Goal: Answer question/provide support: Answer question/provide support

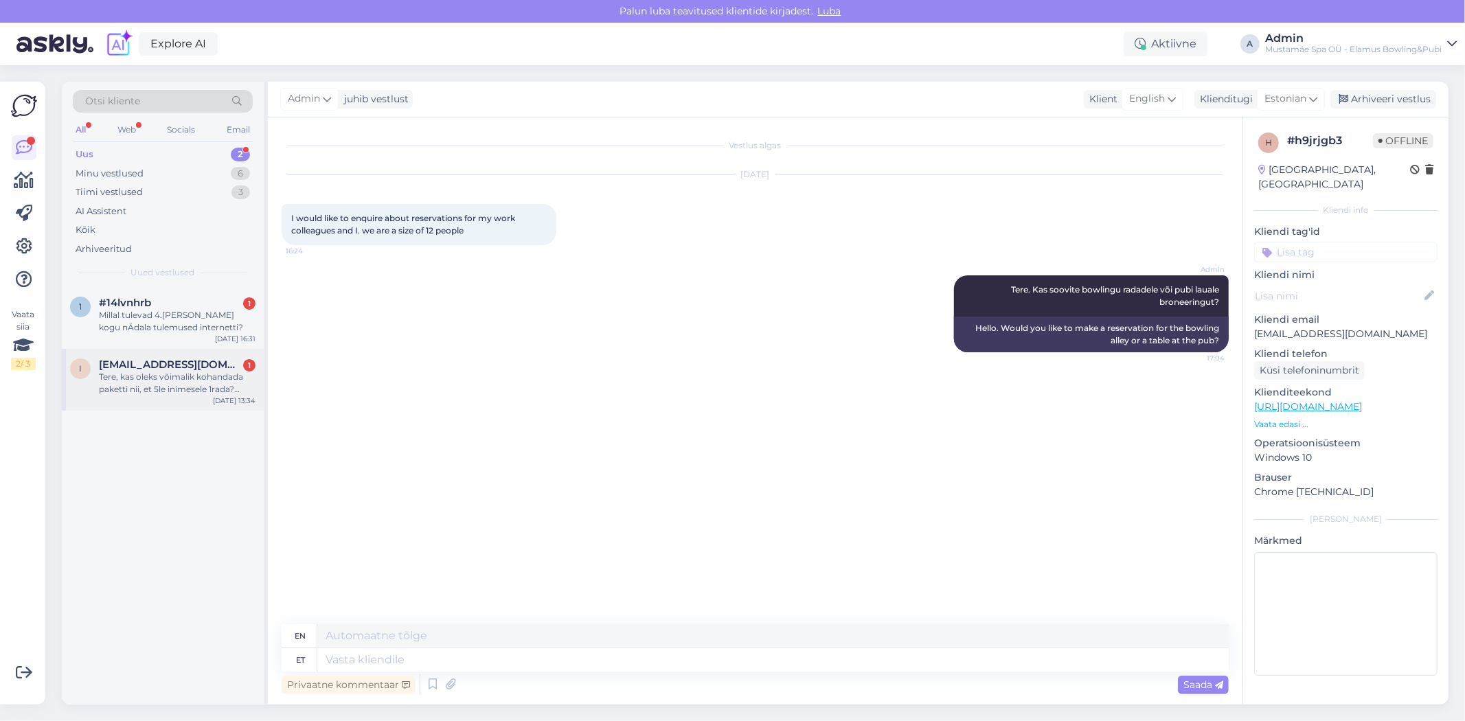
click at [207, 407] on div "i [EMAIL_ADDRESS][DOMAIN_NAME] 1 Tere, kas oleks võimalik kohandada paketti nii…" at bounding box center [163, 380] width 202 height 62
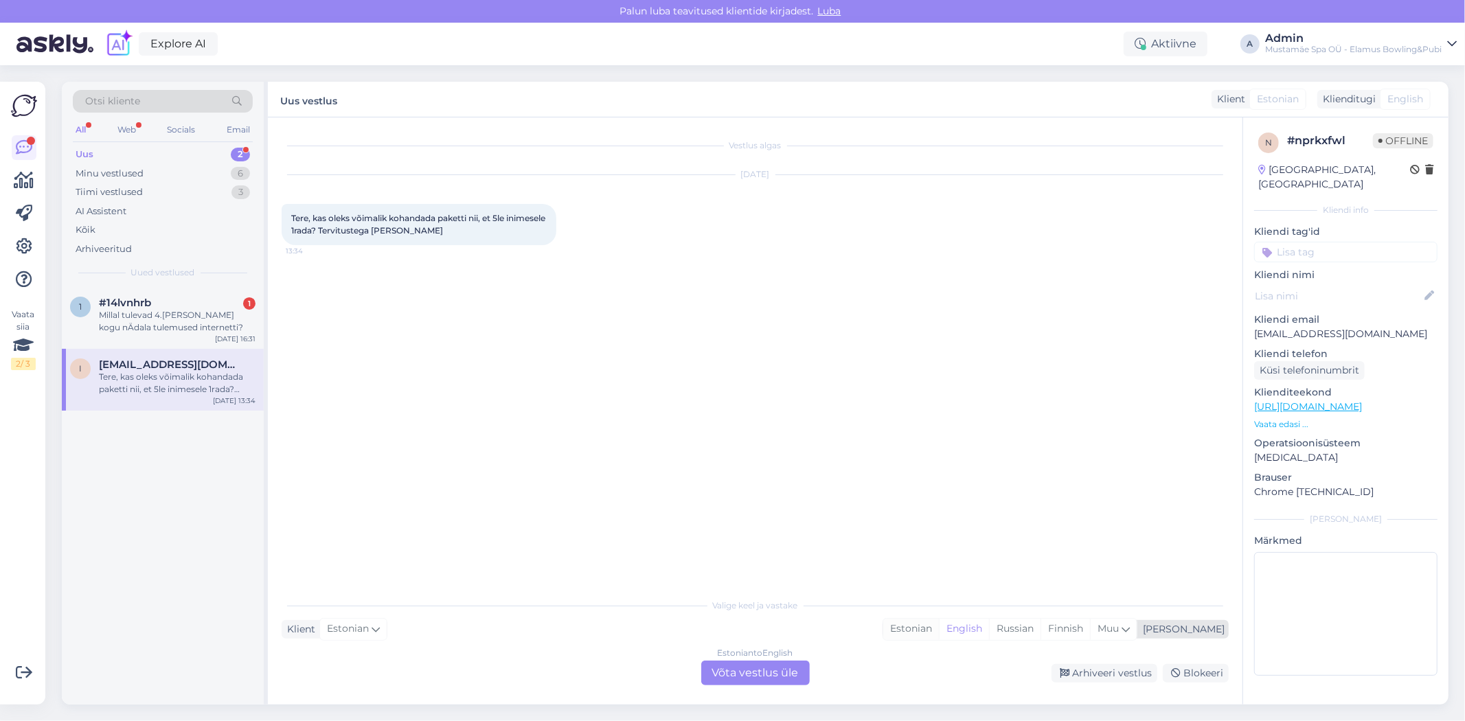
click at [939, 626] on div "Estonian" at bounding box center [911, 629] width 56 height 21
click at [792, 672] on div "Estonian to Estonian Võta vestlus üle" at bounding box center [755, 673] width 109 height 25
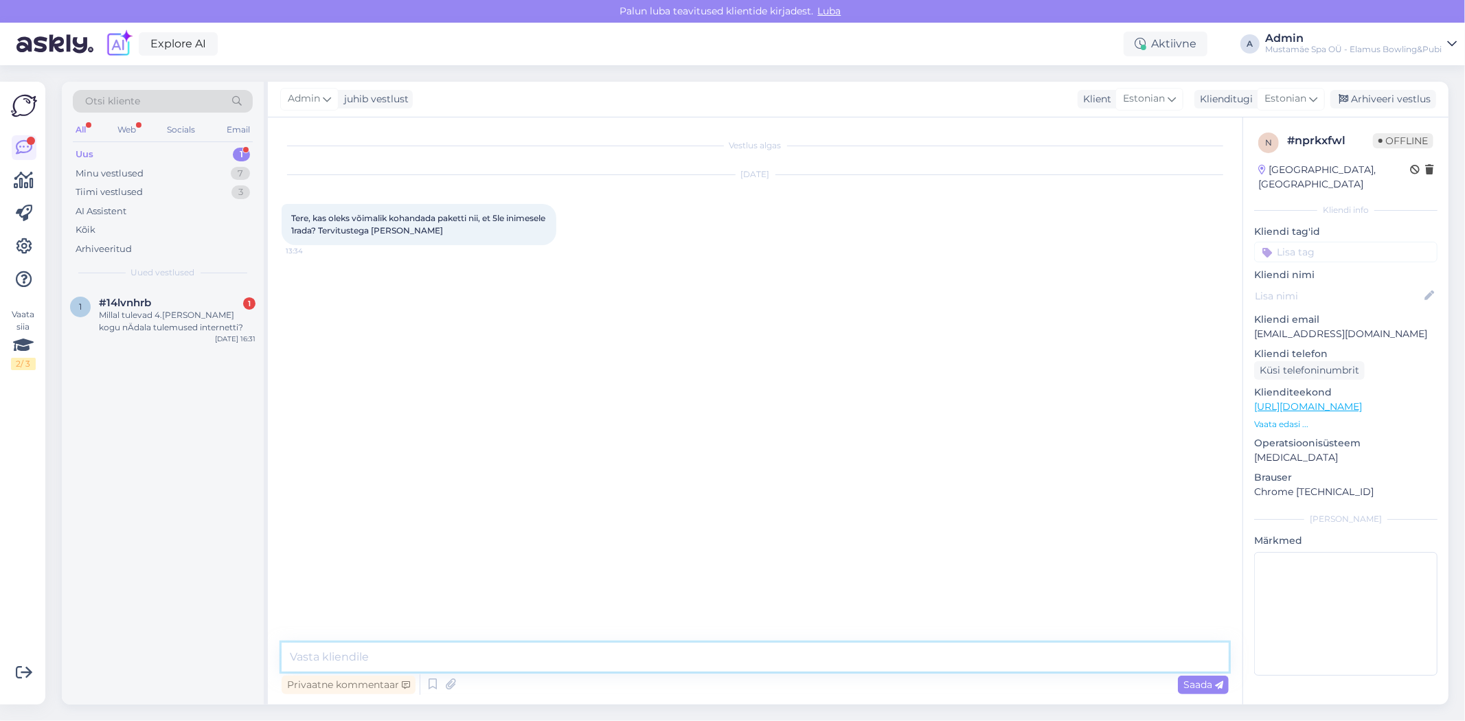
click at [651, 653] on textarea at bounding box center [755, 657] width 947 height 29
type textarea "Tere! Ikka on"
click at [185, 320] on div "Millal tulevad 4.[PERSON_NAME] kogu nÄdala tulemused internetti?" at bounding box center [177, 321] width 157 height 25
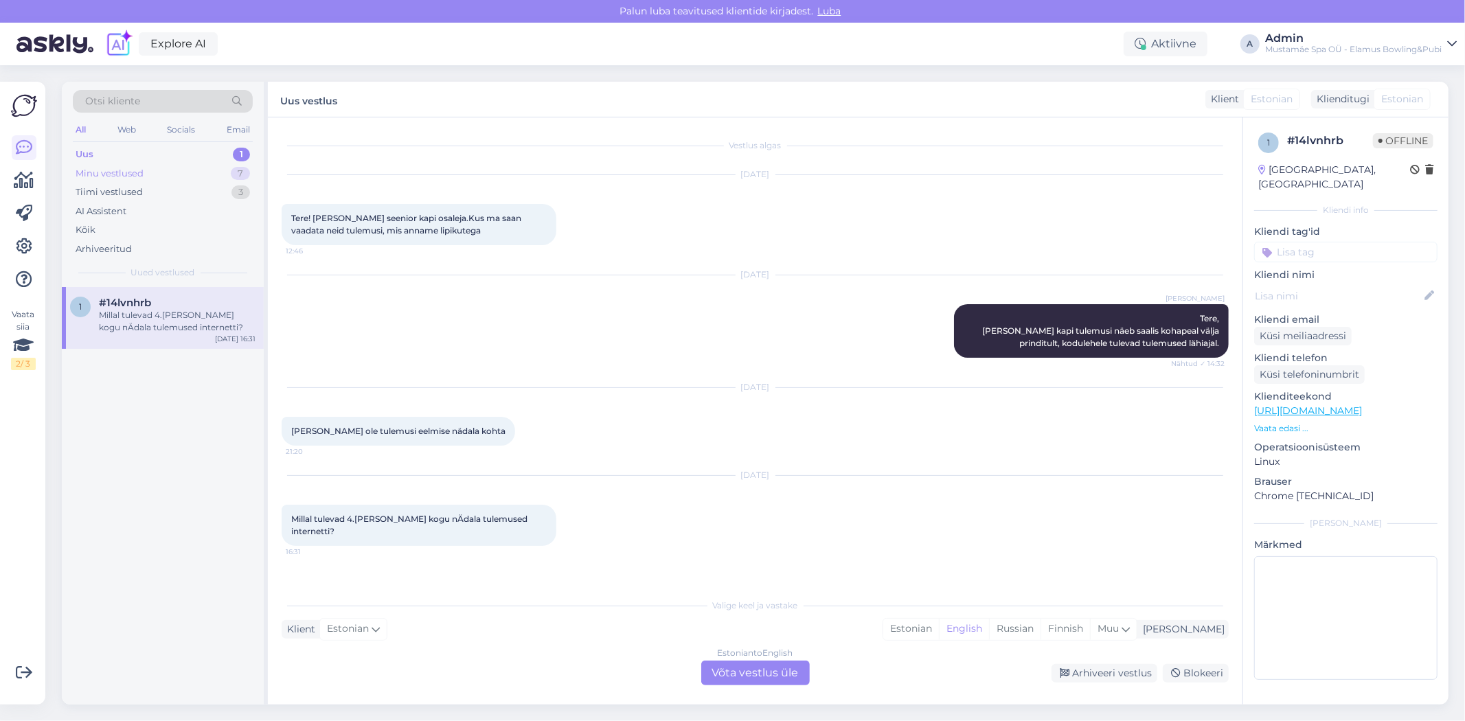
click at [117, 168] on div "Minu vestlused" at bounding box center [110, 174] width 68 height 14
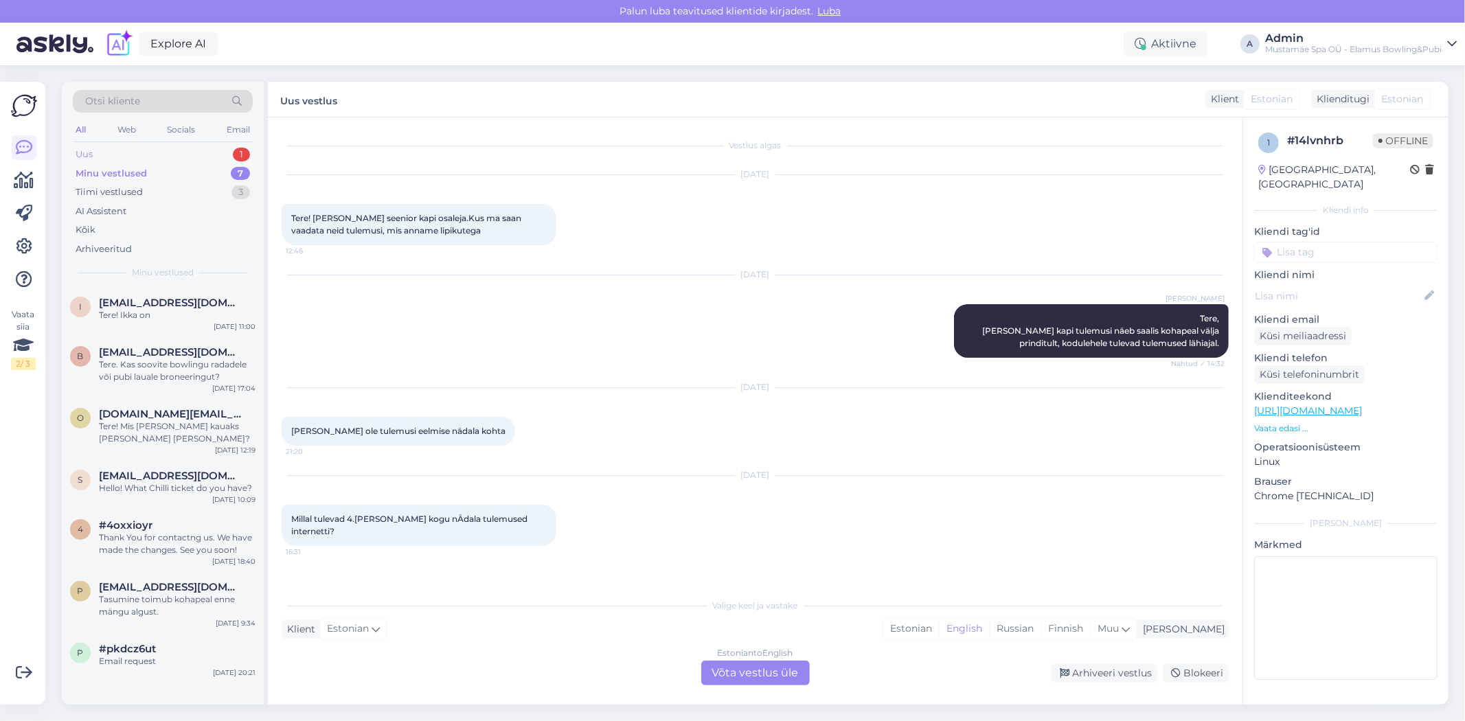
click at [159, 162] on div "Uus 1" at bounding box center [163, 154] width 180 height 19
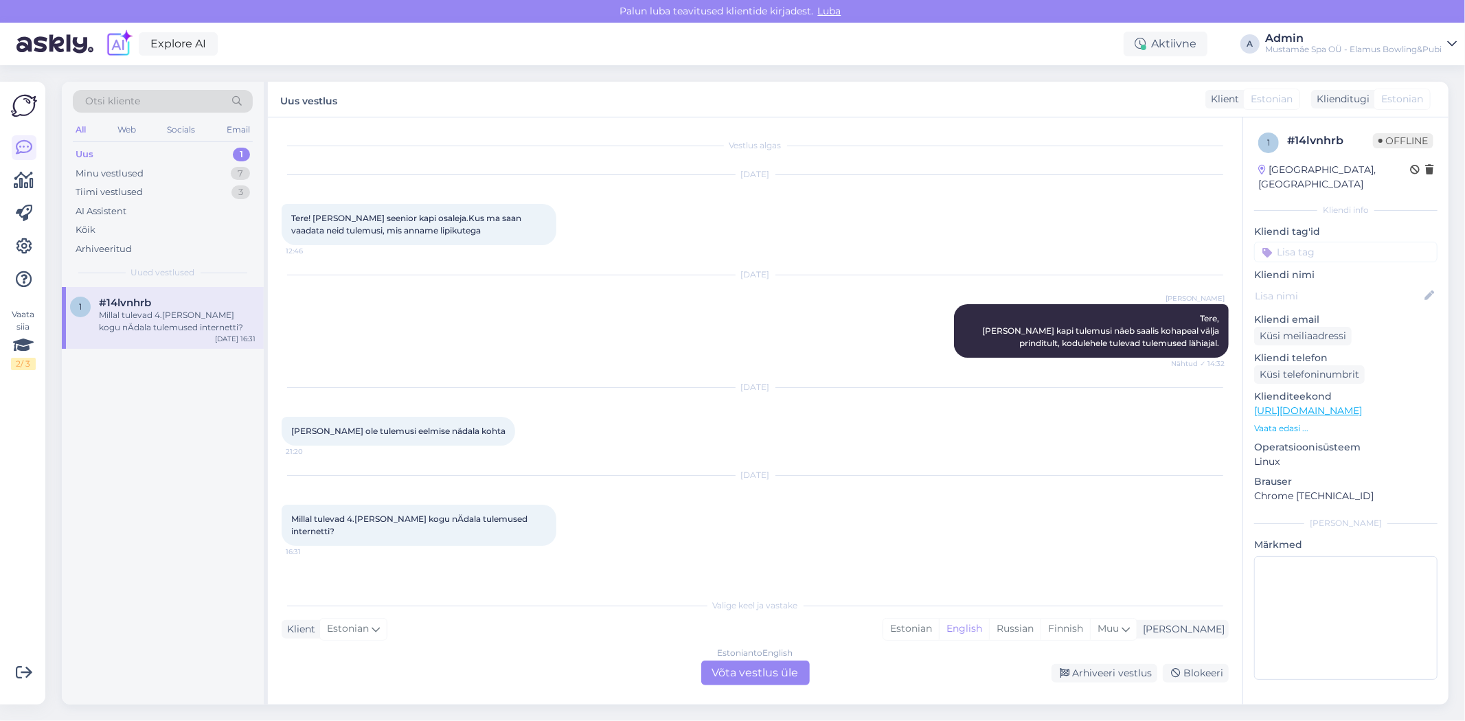
click at [191, 326] on div "Millal tulevad 4.[PERSON_NAME] kogu nÄdala tulemused internetti?" at bounding box center [177, 321] width 157 height 25
click at [174, 180] on div "Minu vestlused 7" at bounding box center [163, 173] width 180 height 19
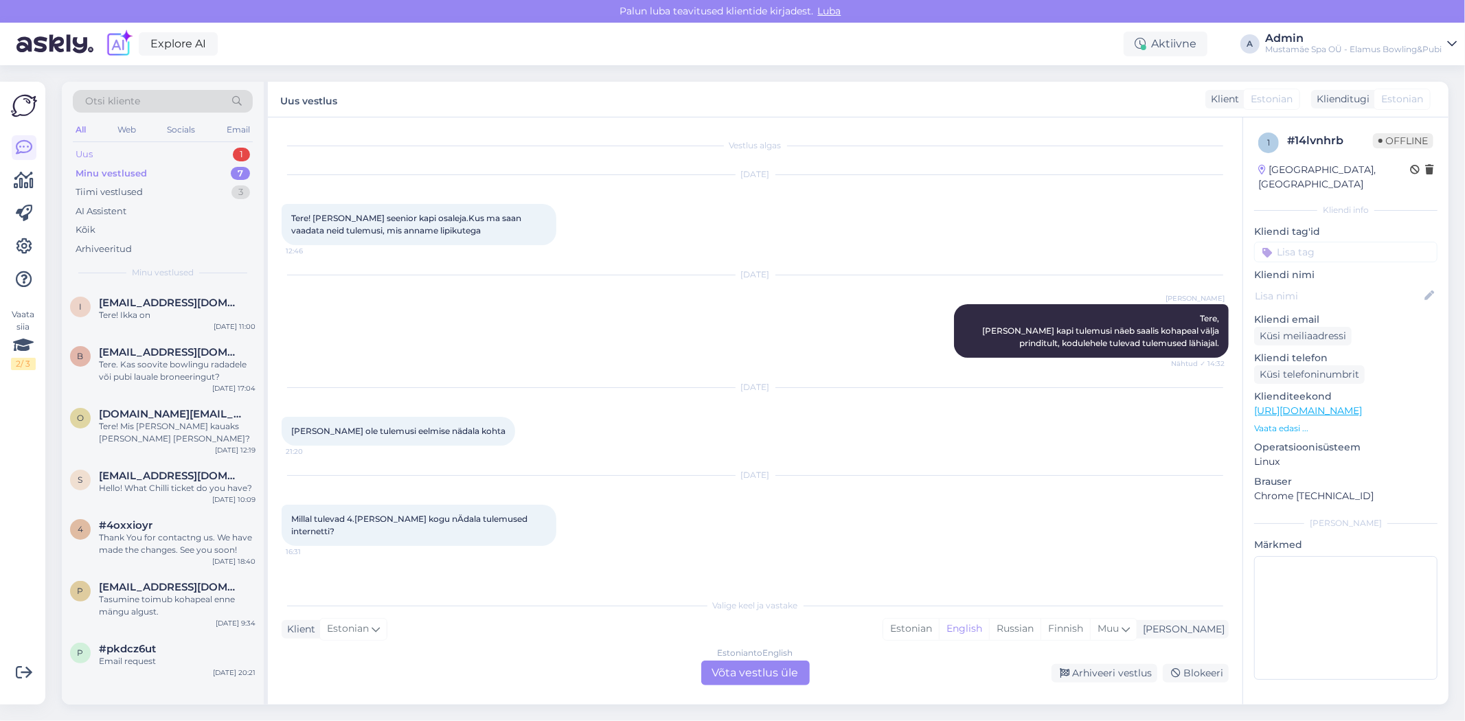
click at [186, 152] on div "Uus 1" at bounding box center [163, 154] width 180 height 19
